Goal: Transaction & Acquisition: Register for event/course

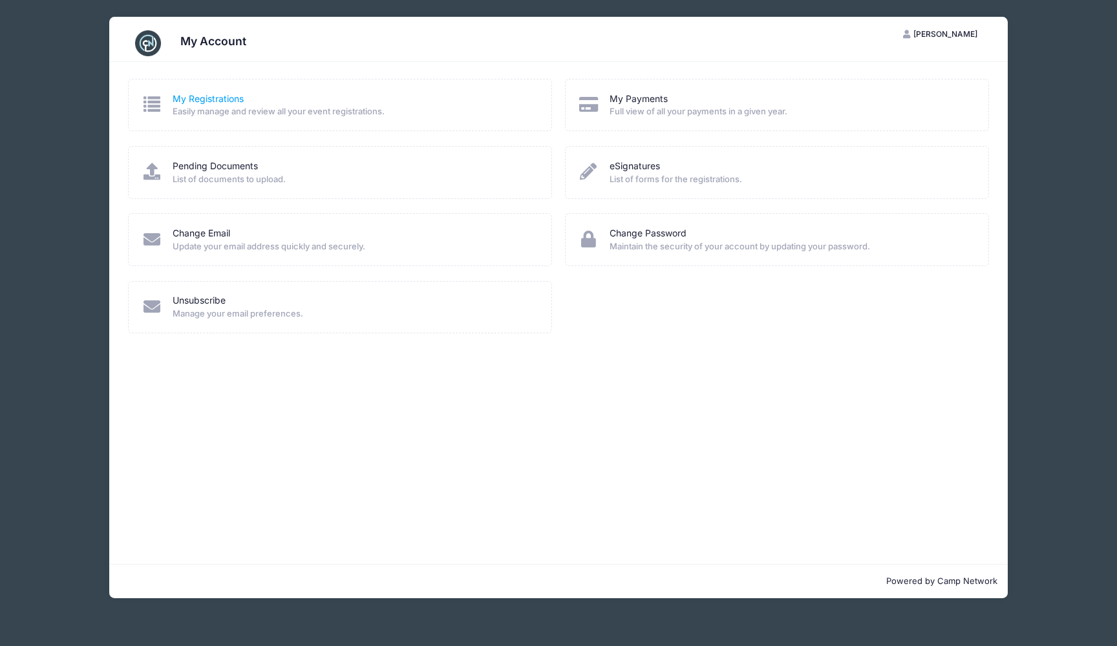
click at [213, 101] on link "My Registrations" at bounding box center [208, 99] width 71 height 14
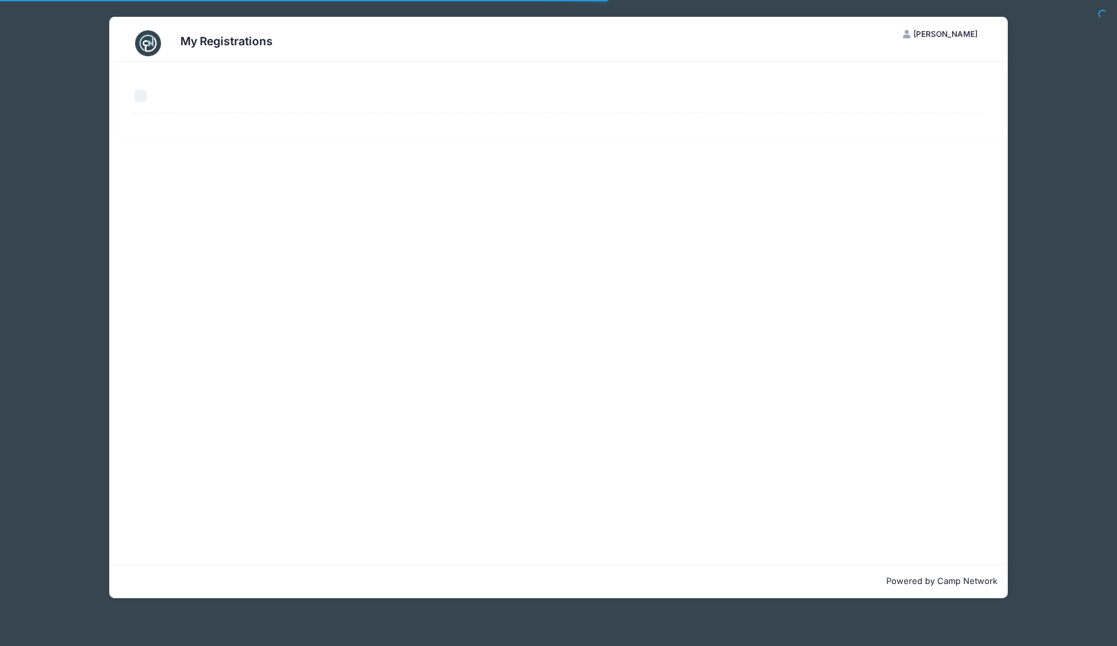
select select "50"
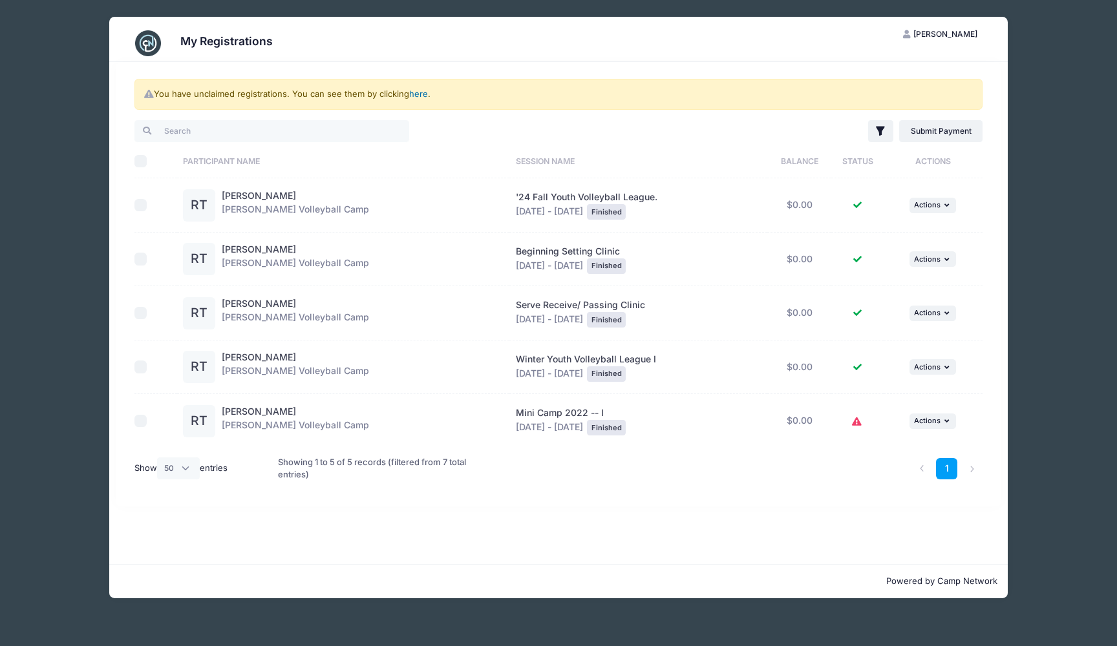
click at [418, 96] on link "here" at bounding box center [418, 94] width 19 height 10
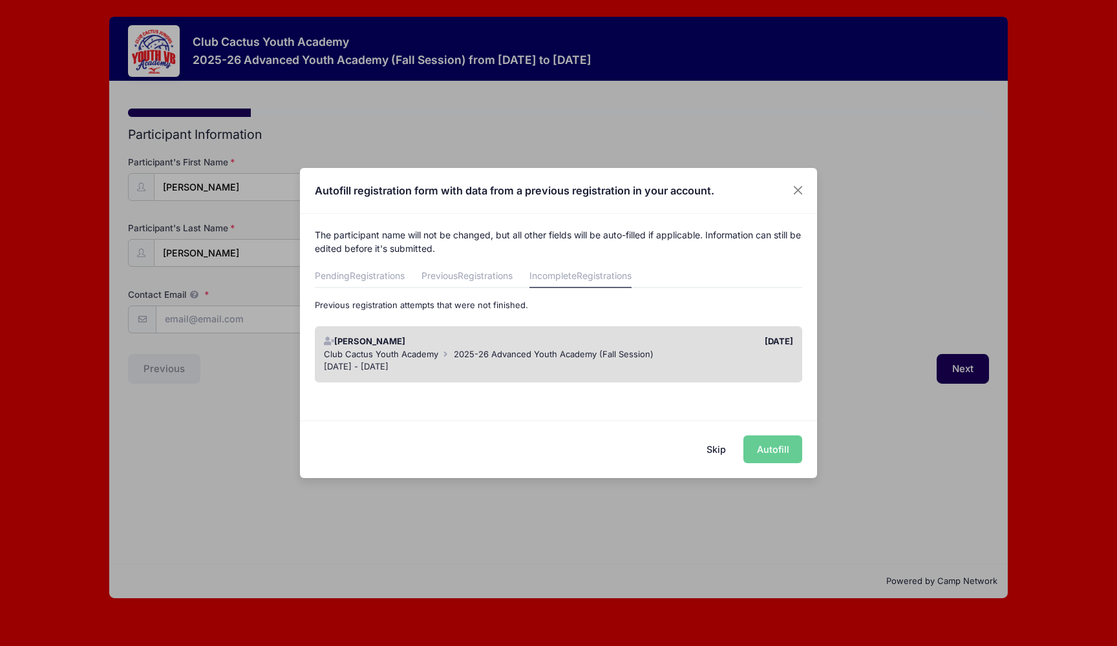
click at [491, 350] on span "2025-26 Advanced Youth Academy (Fall Session)" at bounding box center [554, 354] width 200 height 10
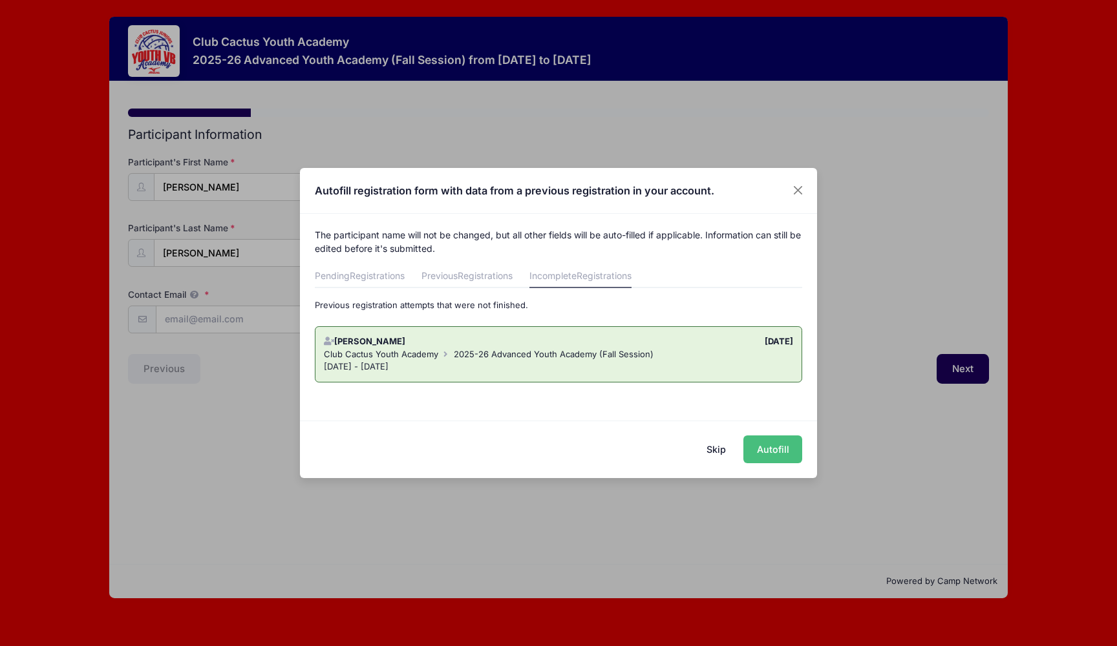
click at [765, 446] on button "Autofill" at bounding box center [772, 450] width 59 height 28
type input "kelliprince@yahoo.com"
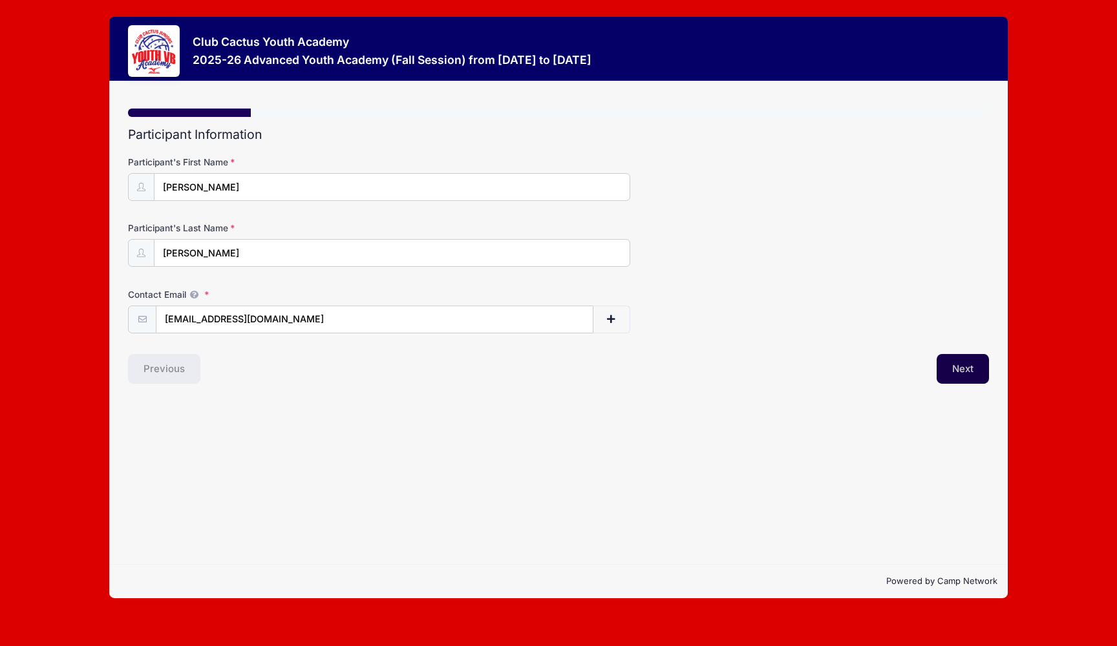
click at [961, 368] on button "Next" at bounding box center [963, 369] width 52 height 30
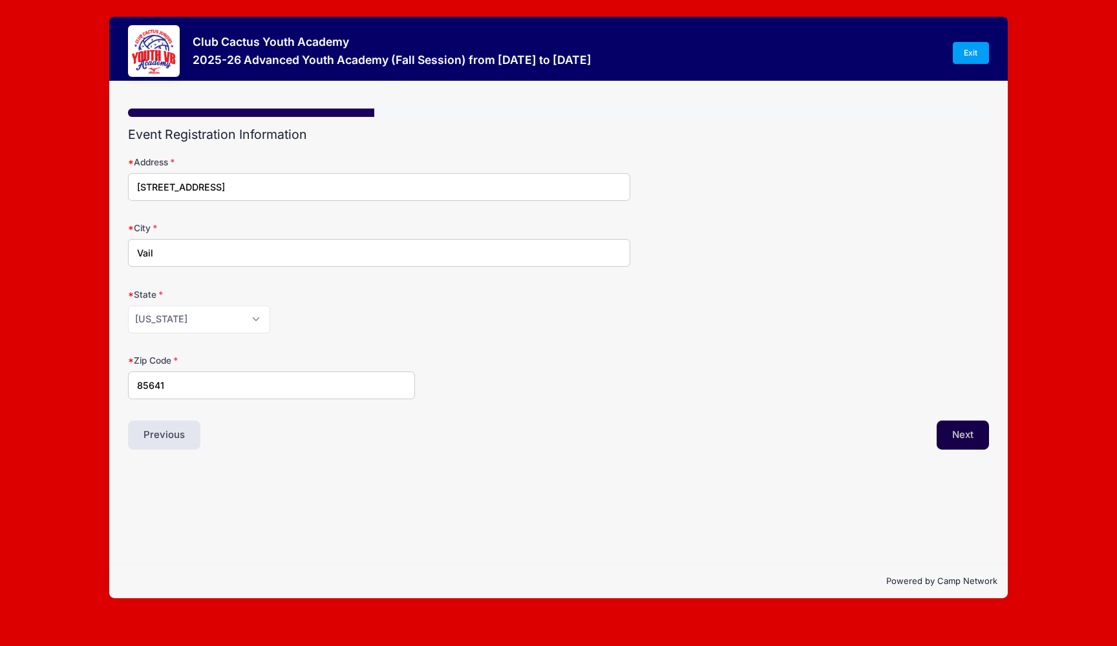
click at [962, 435] on button "Next" at bounding box center [963, 436] width 52 height 30
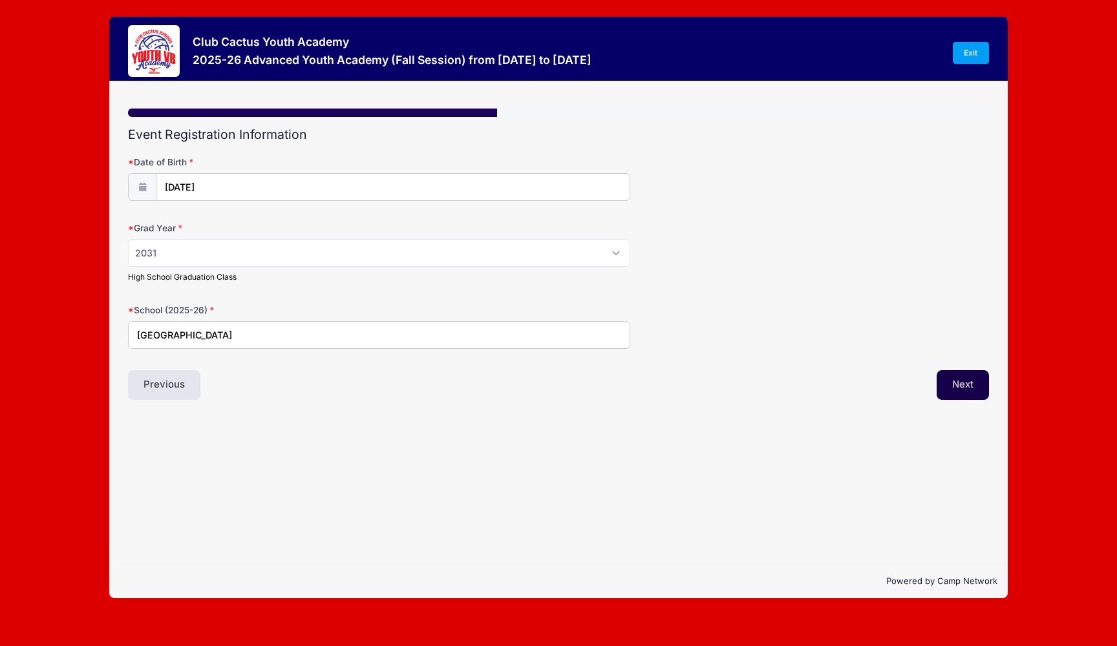
click at [967, 379] on button "Next" at bounding box center [963, 385] width 52 height 30
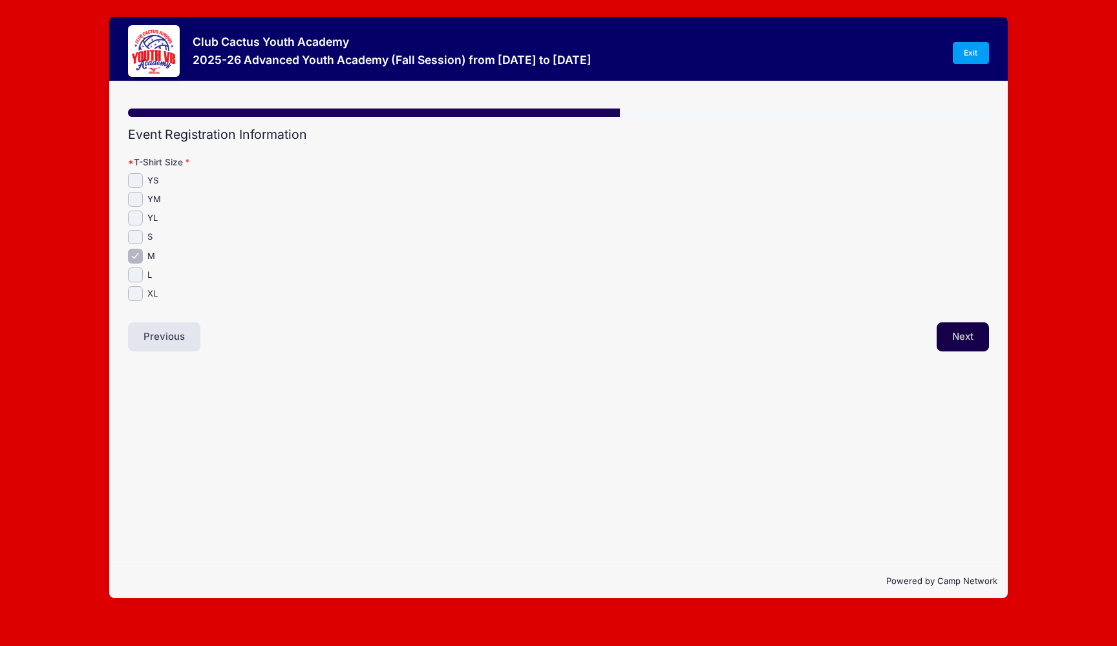
click at [968, 341] on button "Next" at bounding box center [963, 338] width 52 height 30
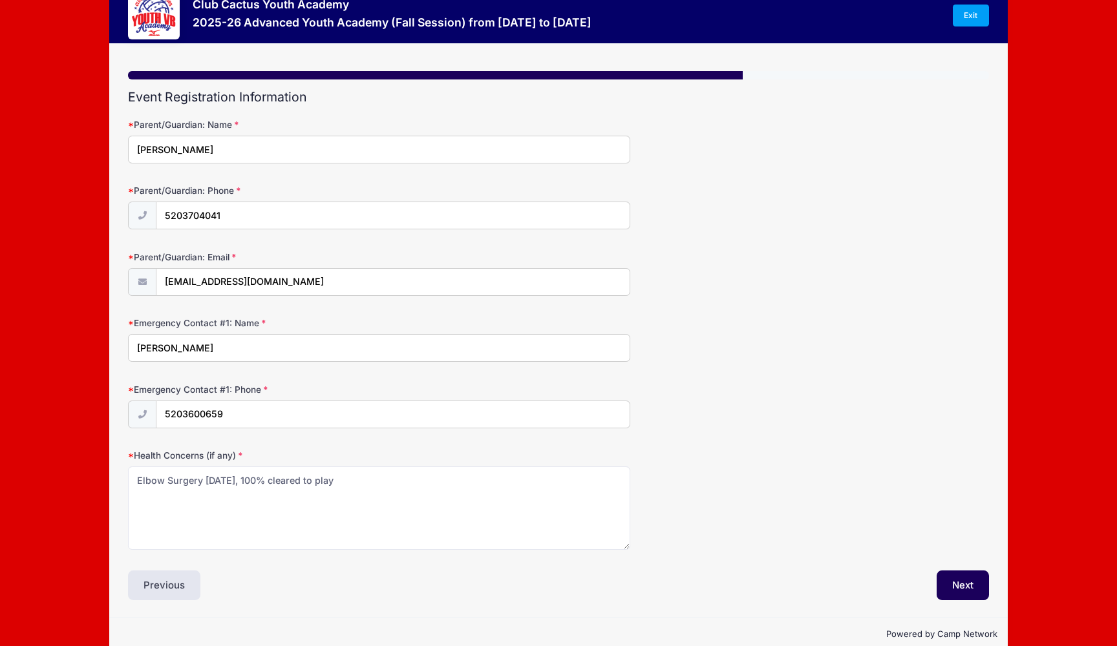
scroll to position [44, 0]
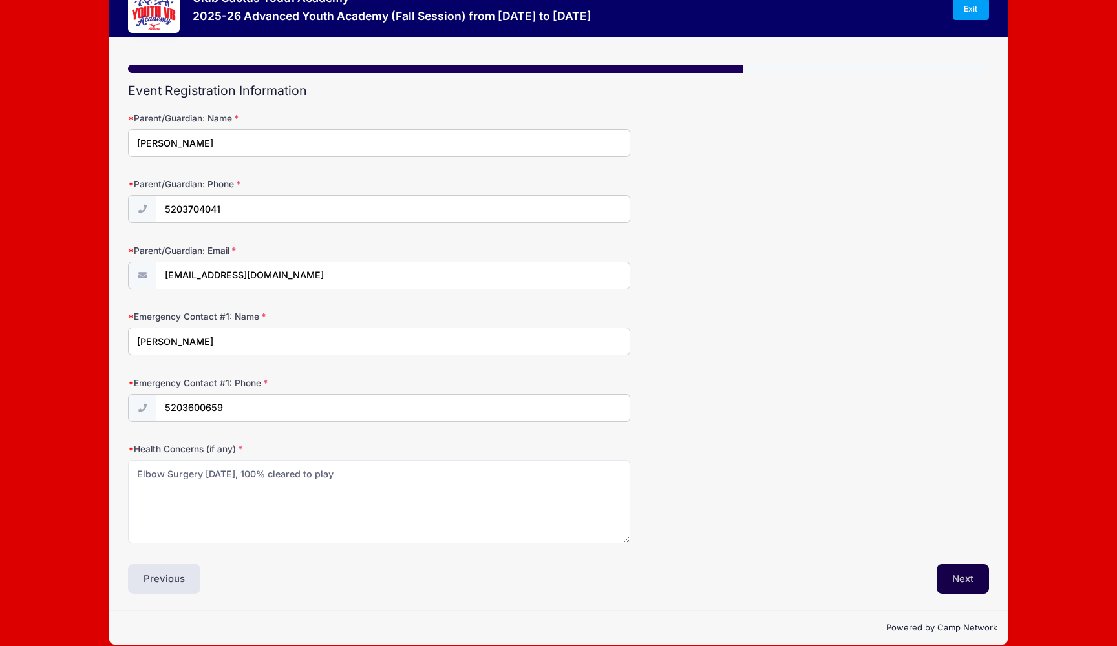
click at [968, 577] on button "Next" at bounding box center [963, 579] width 52 height 30
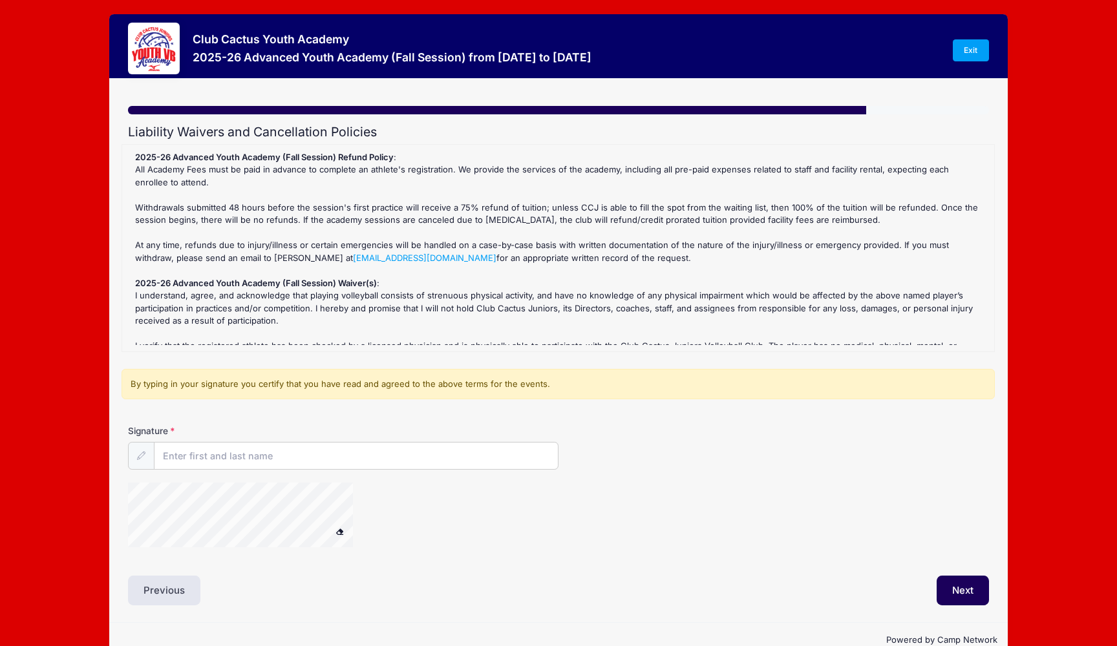
scroll to position [0, 0]
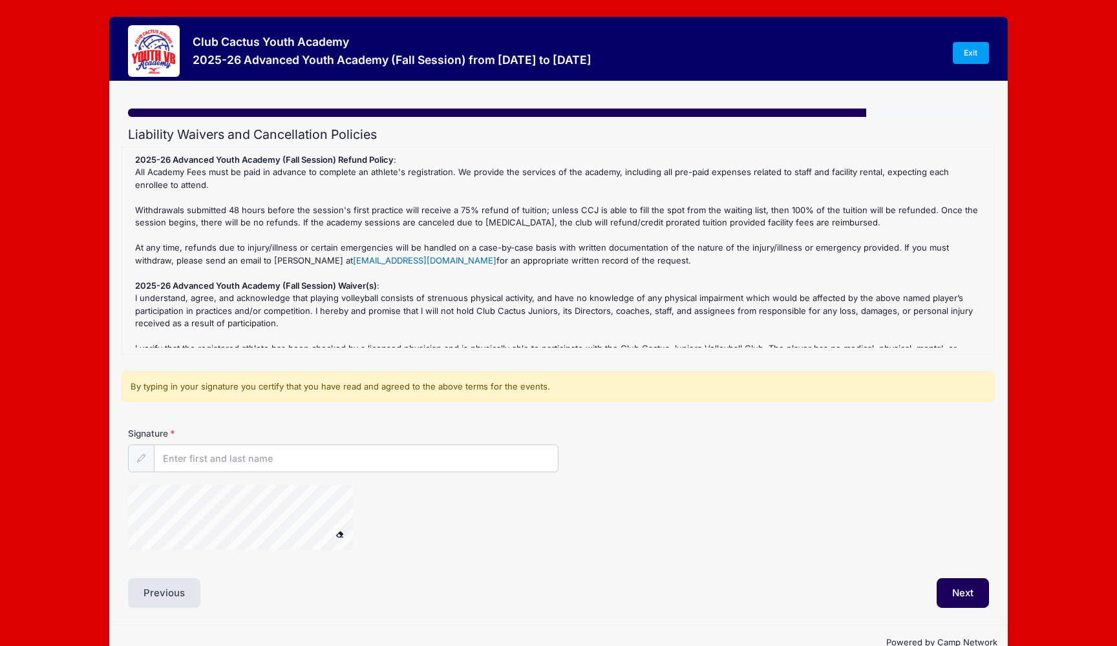
click at [370, 258] on link "director@clubcactusvolleyball.com" at bounding box center [425, 260] width 144 height 10
